Goal: Task Accomplishment & Management: Manage account settings

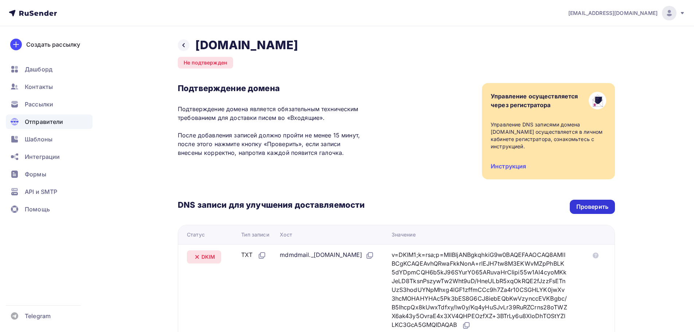
click at [583, 202] on div "Проверить" at bounding box center [592, 207] width 45 height 14
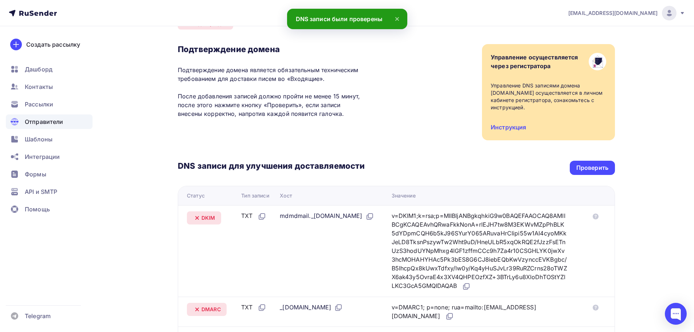
scroll to position [36, 0]
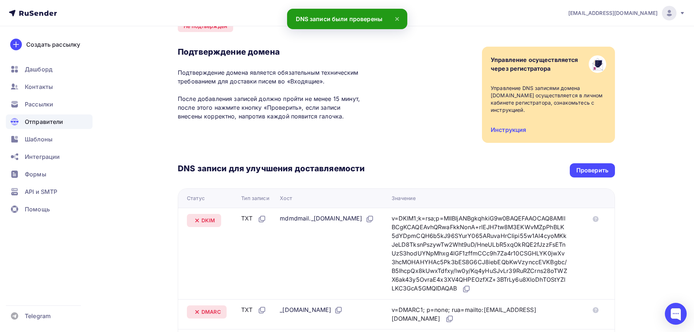
click at [441, 153] on div "DNS записи для улучшения доставляемости Проверить Статус Тип записи Хост Значен…" at bounding box center [396, 249] width 437 height 212
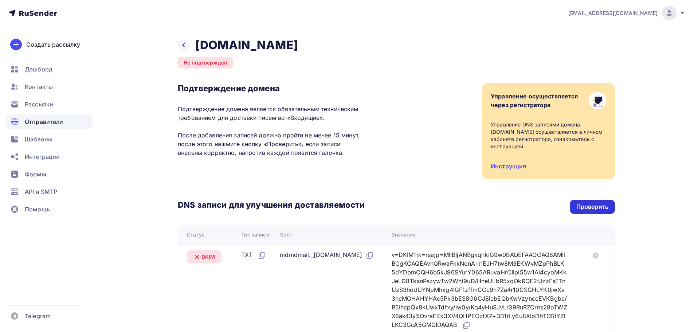
click at [583, 207] on div "Проверить" at bounding box center [592, 207] width 32 height 8
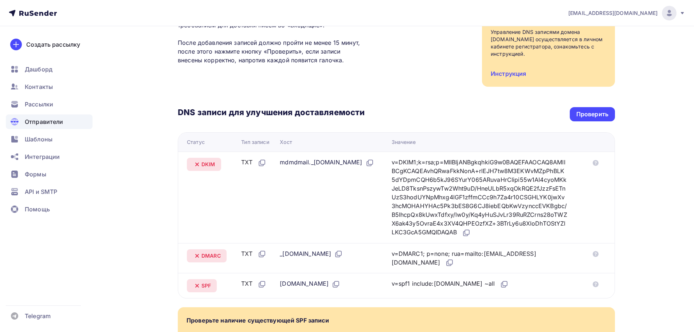
scroll to position [109, 0]
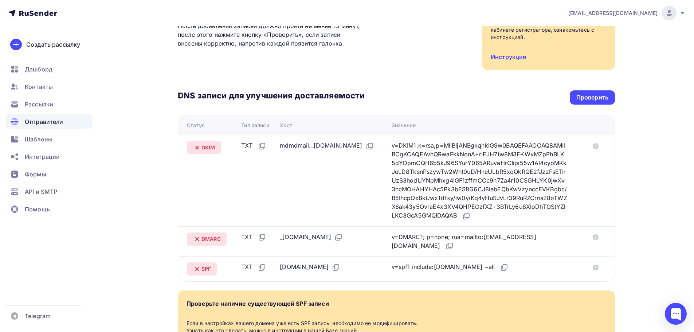
drag, startPoint x: 403, startPoint y: 143, endPoint x: 369, endPoint y: 121, distance: 40.4
click at [369, 121] on th "Хост" at bounding box center [332, 125] width 111 height 19
drag, startPoint x: 369, startPoint y: 121, endPoint x: 364, endPoint y: 121, distance: 5.1
click at [364, 121] on th "Хост" at bounding box center [332, 125] width 111 height 19
click at [606, 100] on div "Проверить" at bounding box center [592, 97] width 32 height 8
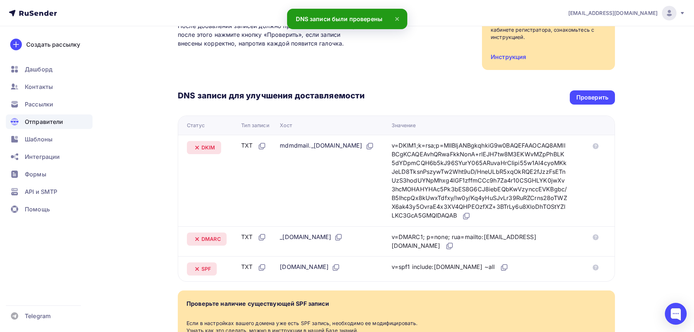
drag, startPoint x: 387, startPoint y: 52, endPoint x: 369, endPoint y: 54, distance: 18.3
click at [369, 54] on div "Подтверждение домена Подтверждение домена является обязательным техническим тре…" at bounding box center [396, 22] width 437 height 96
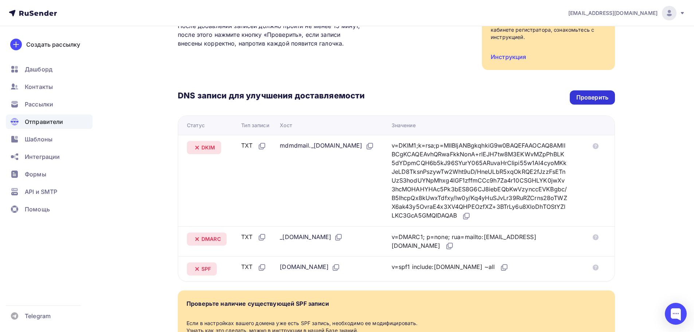
click at [585, 95] on div "Проверить" at bounding box center [592, 97] width 32 height 8
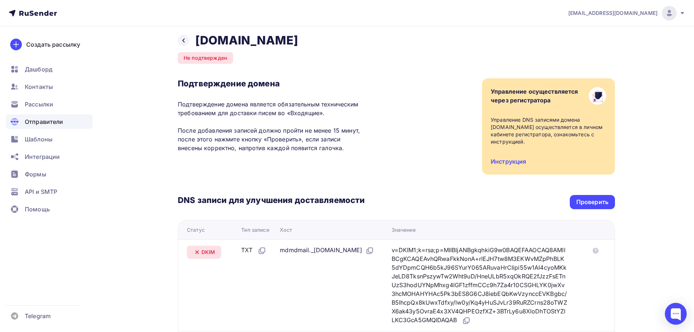
scroll to position [0, 0]
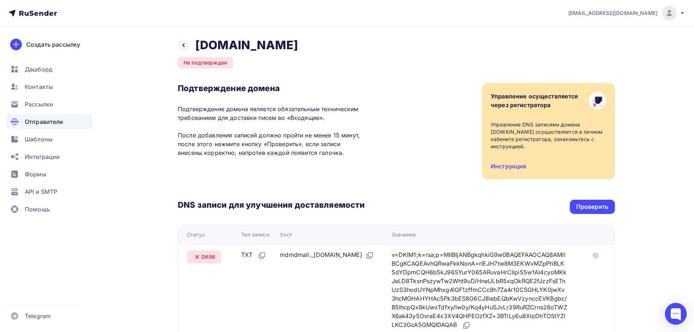
drag, startPoint x: 589, startPoint y: 205, endPoint x: 583, endPoint y: 197, distance: 9.4
click at [589, 205] on div "Проверить" at bounding box center [592, 207] width 32 height 8
click at [578, 207] on div "Проверить" at bounding box center [592, 207] width 32 height 8
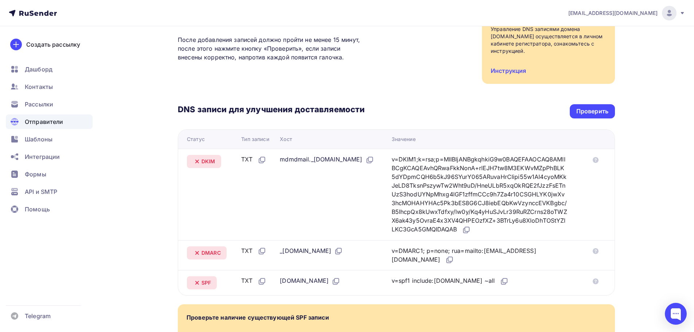
scroll to position [109, 0]
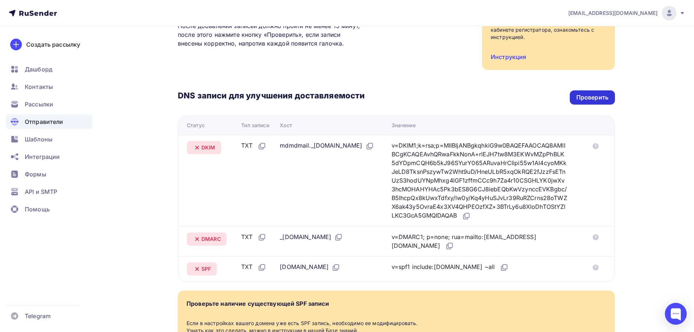
click at [582, 98] on div "Проверить" at bounding box center [592, 97] width 32 height 8
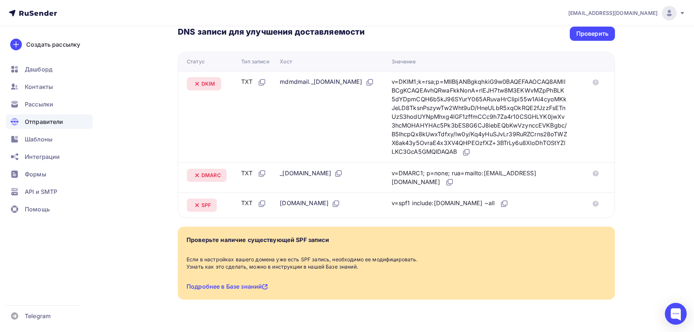
scroll to position [188, 0]
